Goal: Information Seeking & Learning: Find contact information

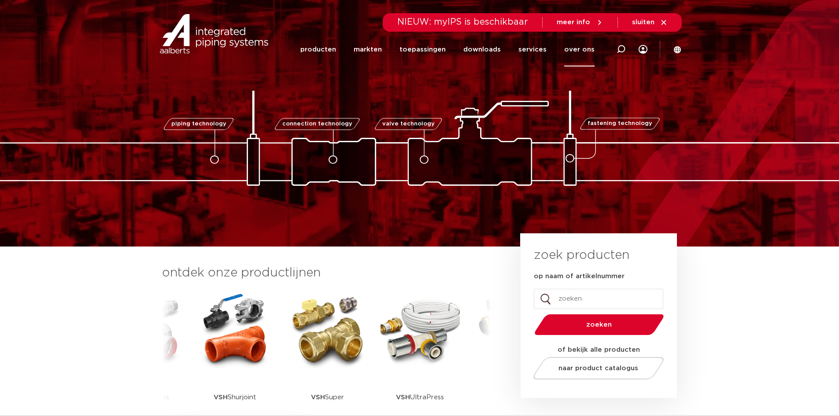
click at [575, 51] on link "over ons" at bounding box center [579, 50] width 30 height 34
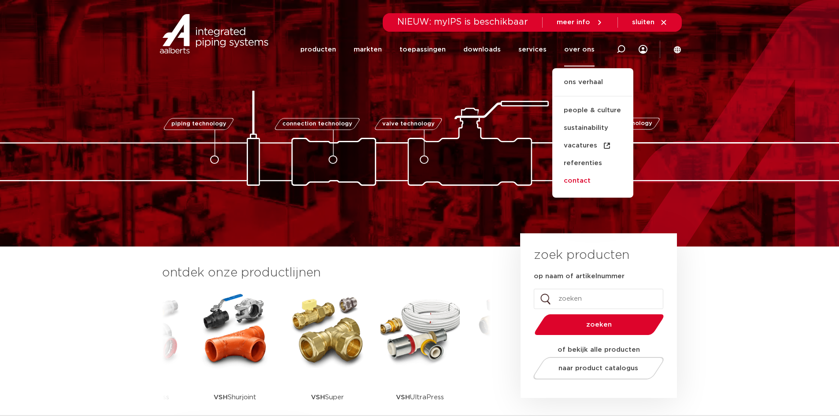
click at [587, 187] on link "contact" at bounding box center [592, 181] width 81 height 18
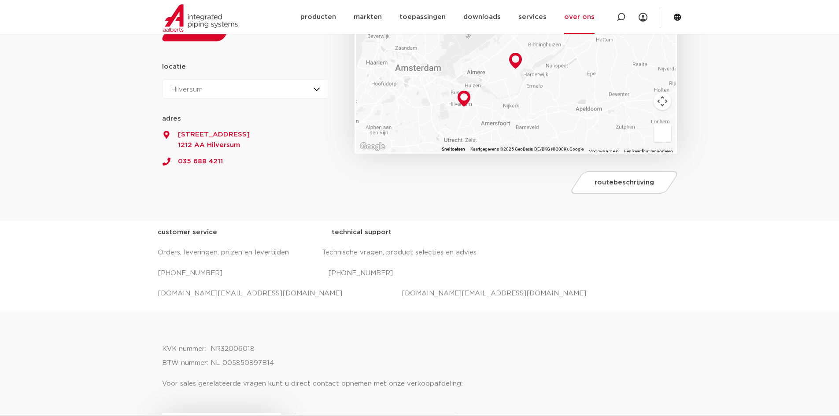
scroll to position [176, 0]
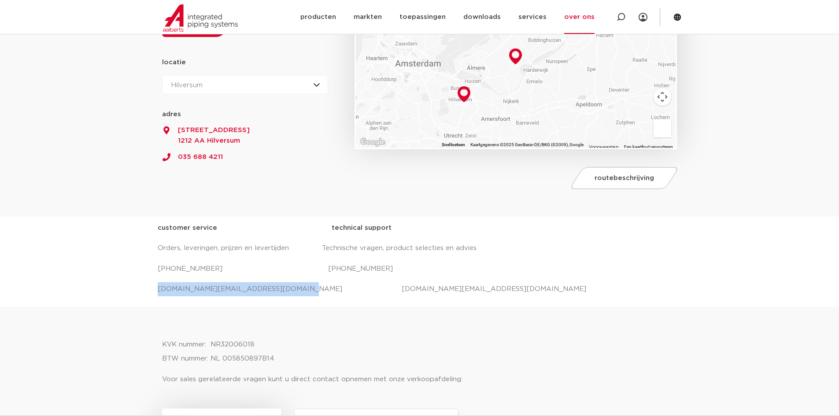
drag, startPoint x: 275, startPoint y: 288, endPoint x: 154, endPoint y: 288, distance: 121.6
click at [154, 288] on div "customer service technical support Orders, leveringen, prijzen en levertijden T…" at bounding box center [419, 262] width 839 height 90
copy p "salessupport.nl@aalberts-ips.com"
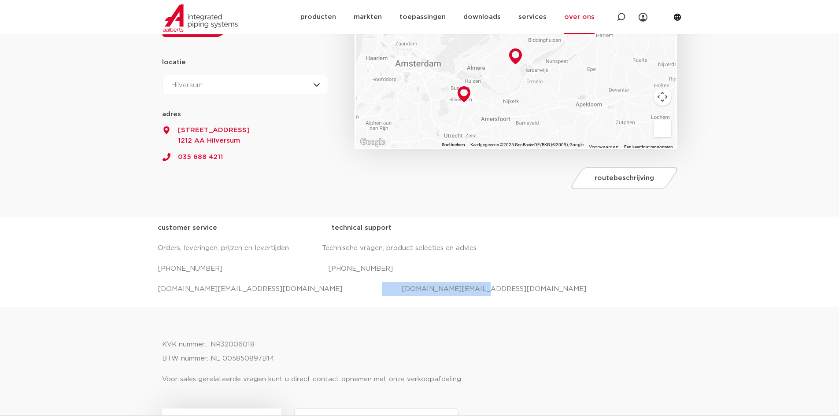
drag, startPoint x: 426, startPoint y: 288, endPoint x: 320, endPoint y: 287, distance: 106.6
click at [320, 287] on p "salessupport.nl@aalberts-ips.com projecten.nl@aalberts-ips.com" at bounding box center [420, 289] width 524 height 14
copy p "projecten.nl@aalberts-ips.com"
